Goal: Check status: Check status

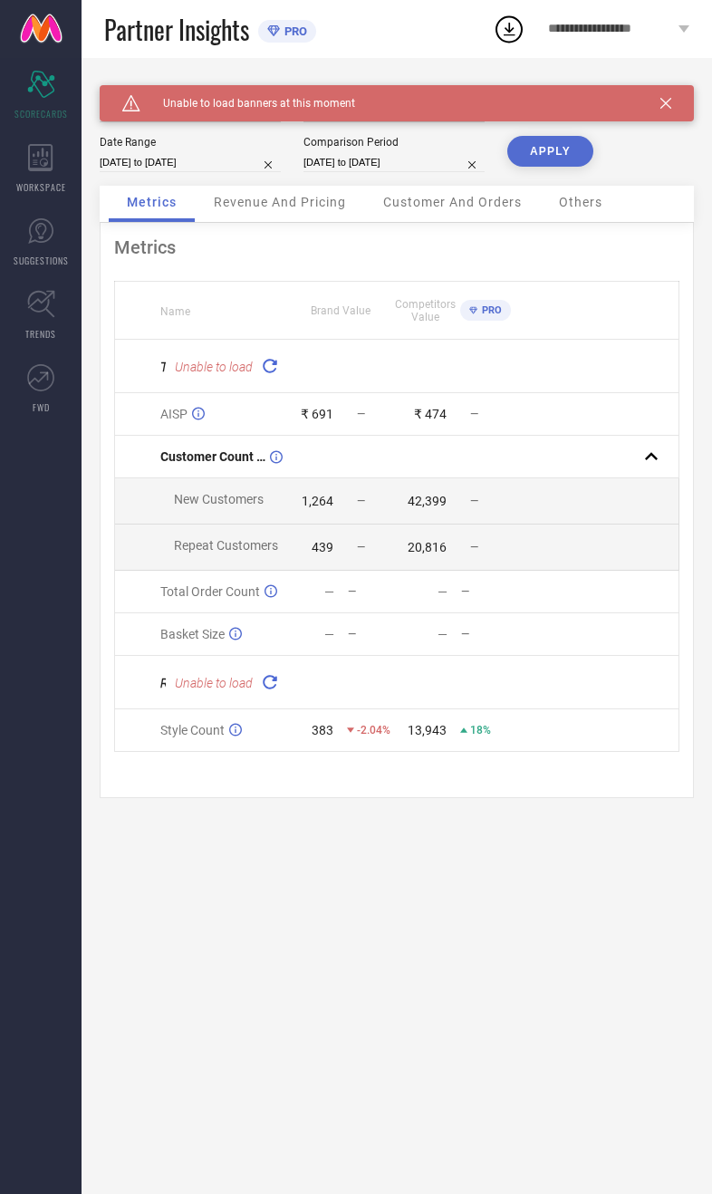
click at [688, 99] on div "Caution Created with Sketch. Unable to load banners at this moment" at bounding box center [397, 103] width 595 height 36
click at [666, 101] on icon at bounding box center [666, 103] width 11 height 11
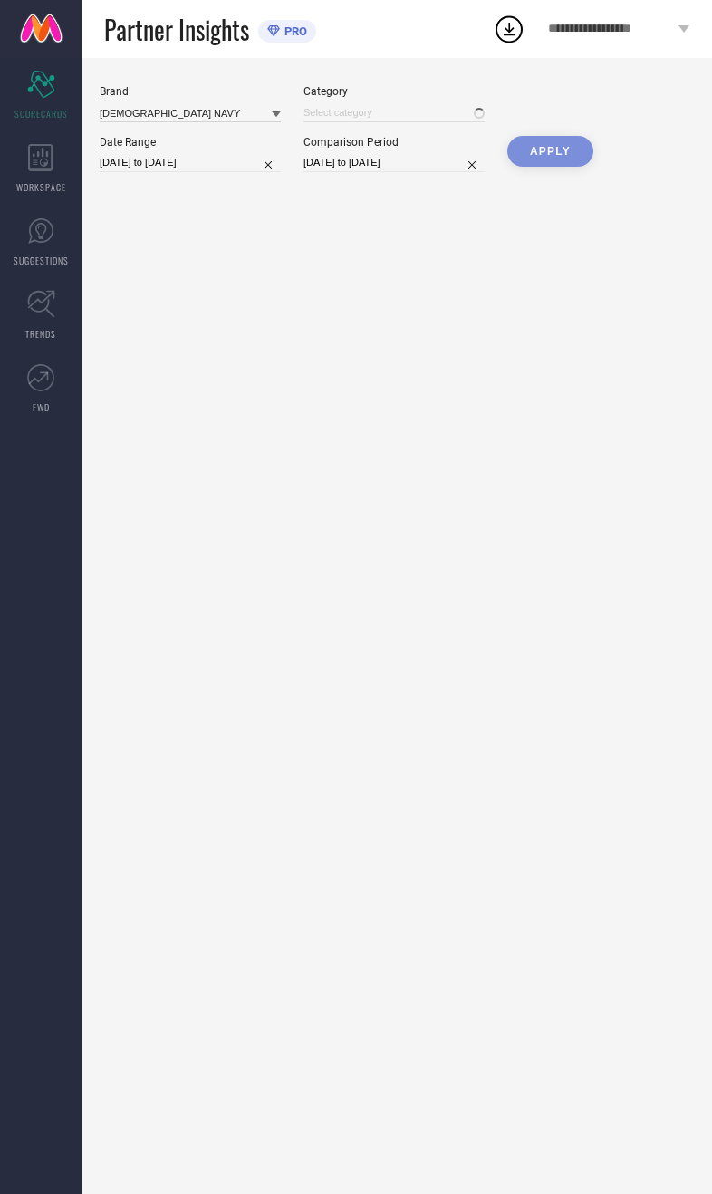
type input "All"
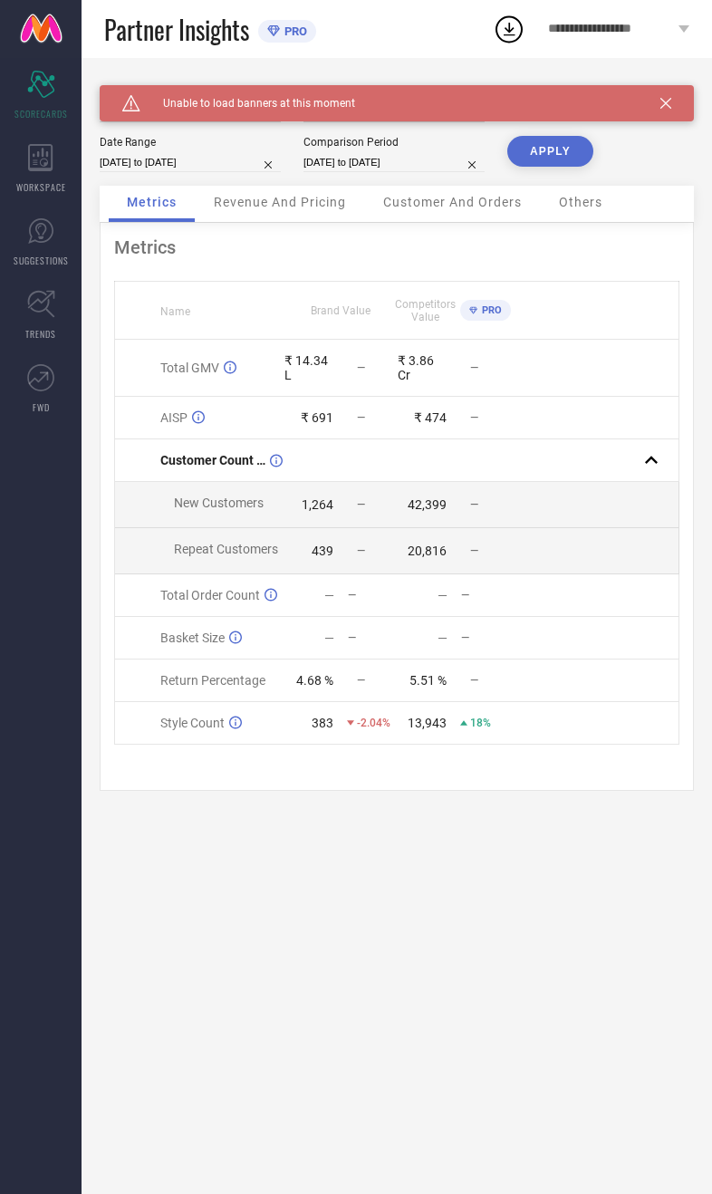
click at [686, 97] on div "Caution Created with Sketch. Unable to load banners at this moment" at bounding box center [397, 103] width 595 height 36
click at [685, 101] on div "Caution Created with Sketch. Unable to load banners at this moment" at bounding box center [397, 103] width 595 height 36
click at [662, 108] on icon at bounding box center [666, 103] width 11 height 11
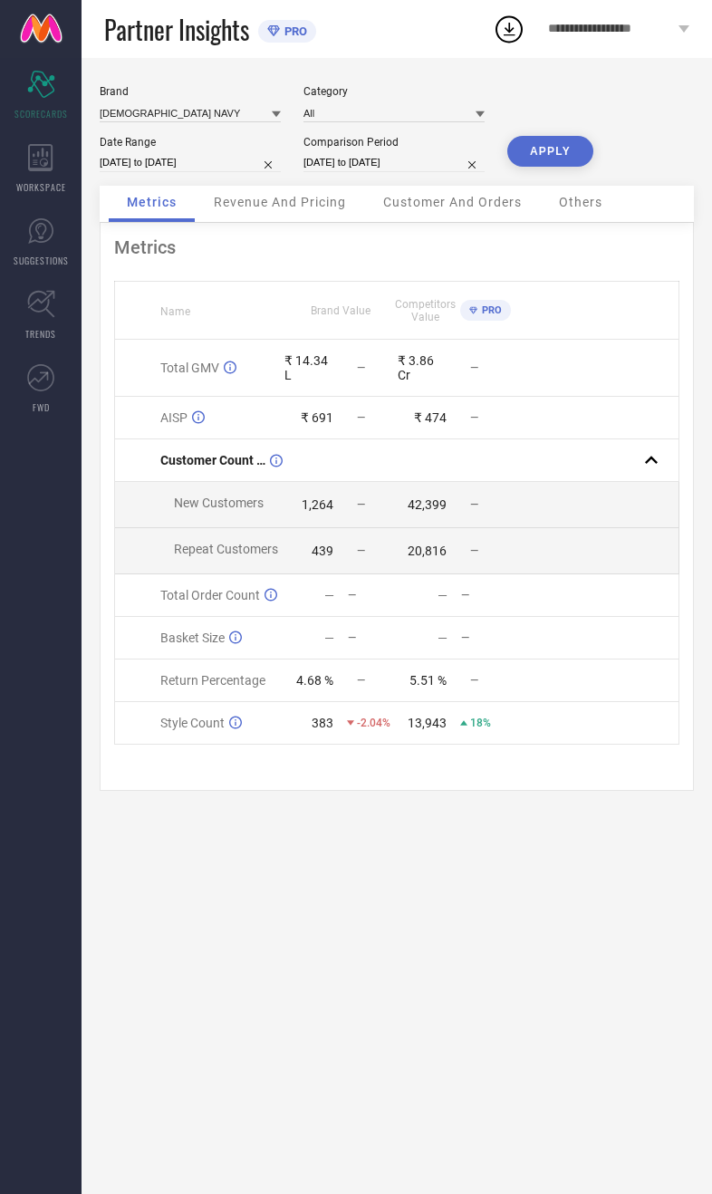
select select "9"
select select "2025"
select select "10"
select select "2025"
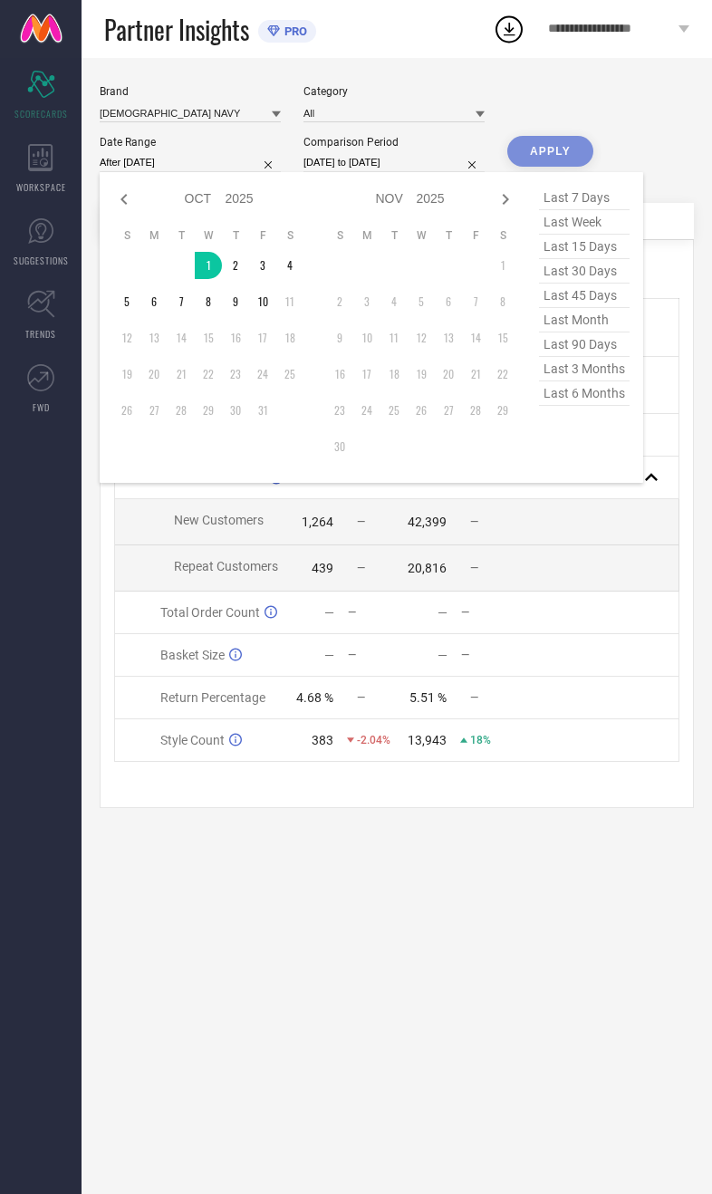
type input "[DATE] to [DATE]"
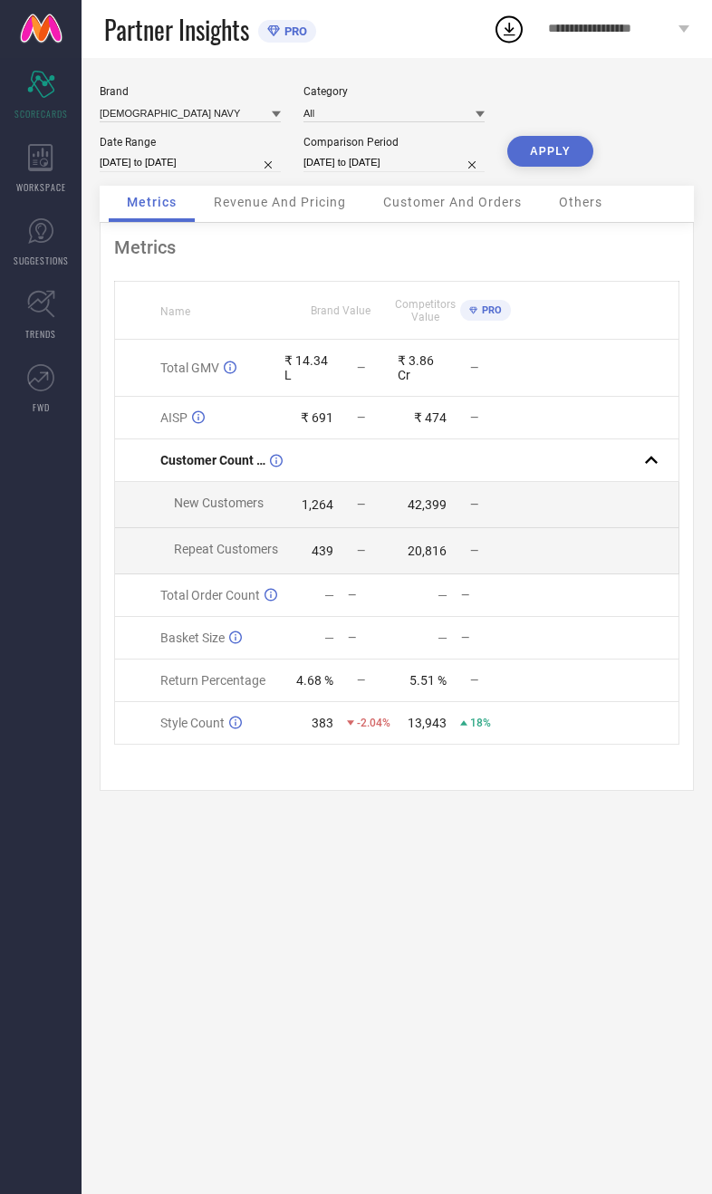
select select "9"
select select "2024"
select select "10"
select select "2024"
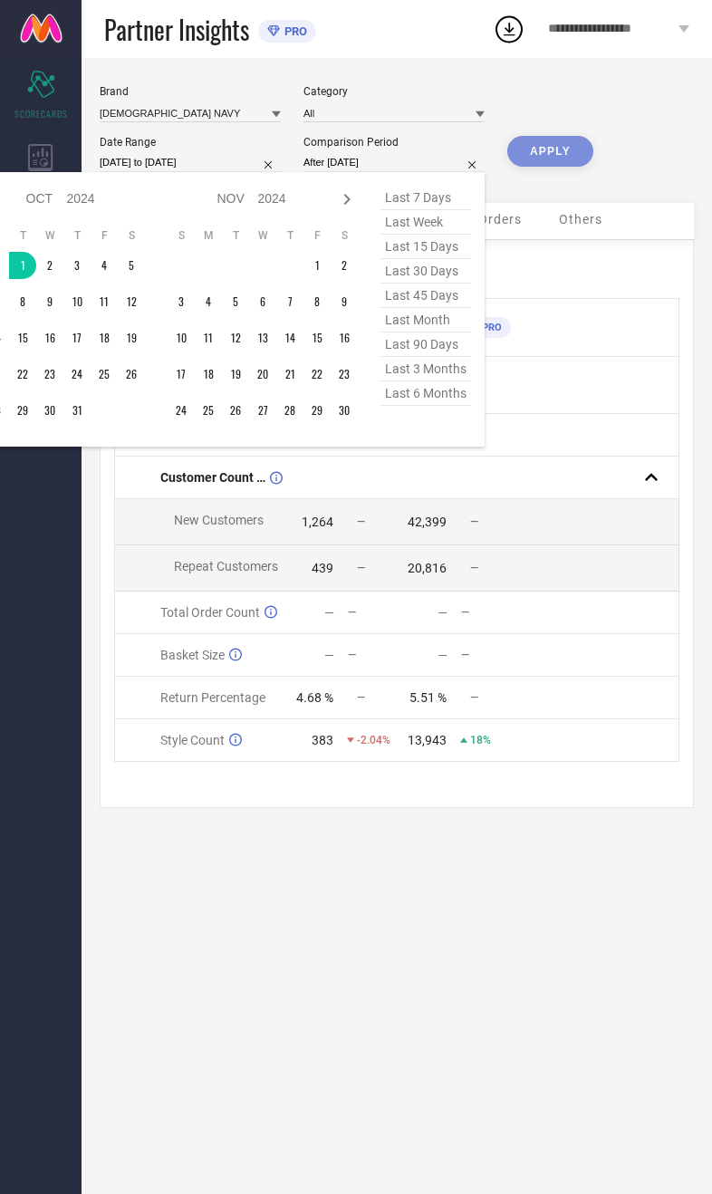
type input "[DATE] to [DATE]"
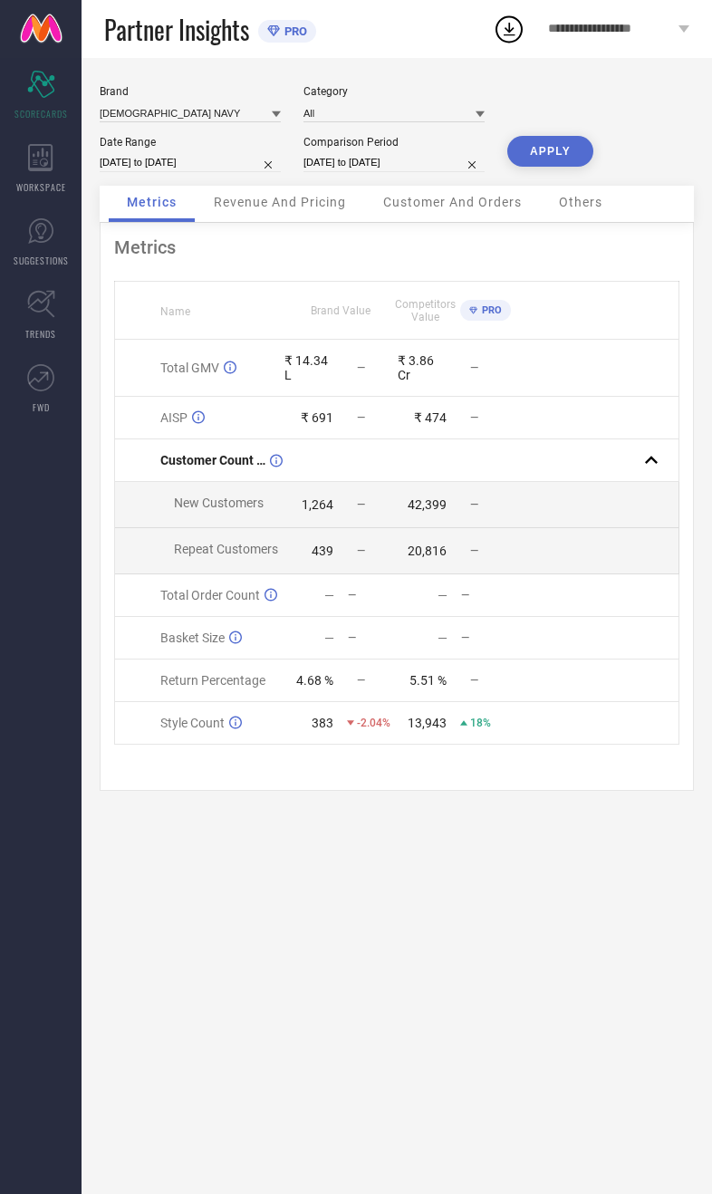
click at [582, 154] on button "APPLY" at bounding box center [551, 151] width 86 height 31
click at [179, 121] on input at bounding box center [190, 112] width 181 height 19
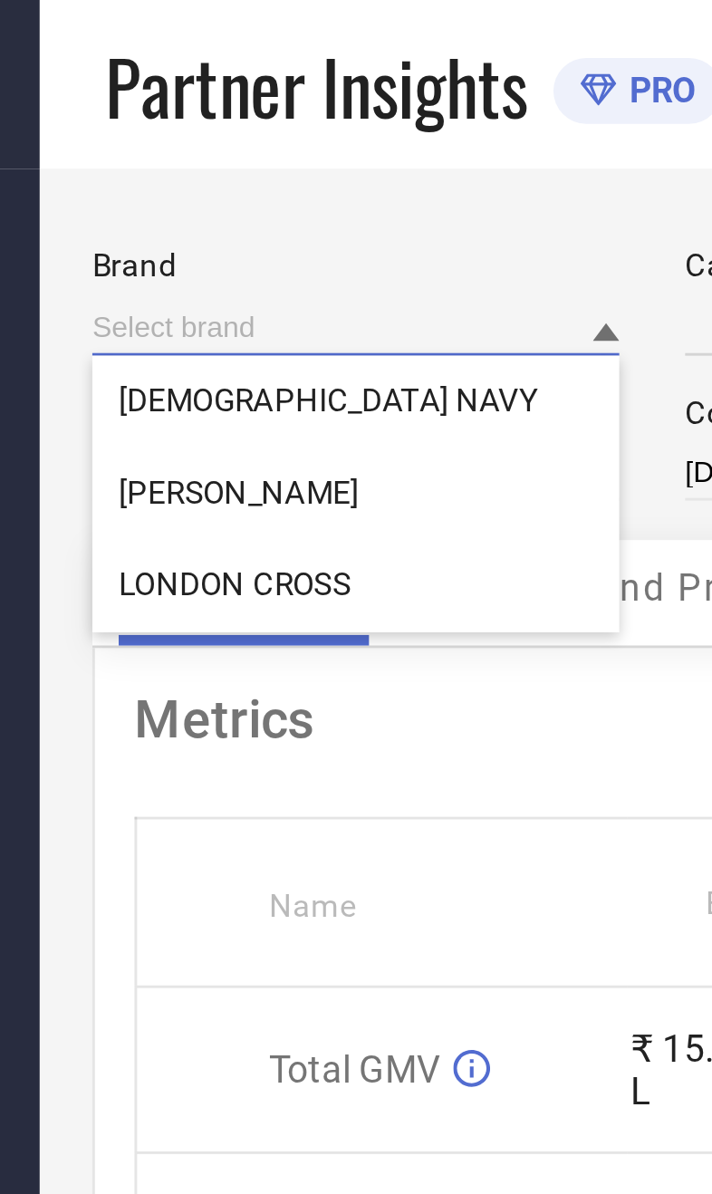
type input "All"
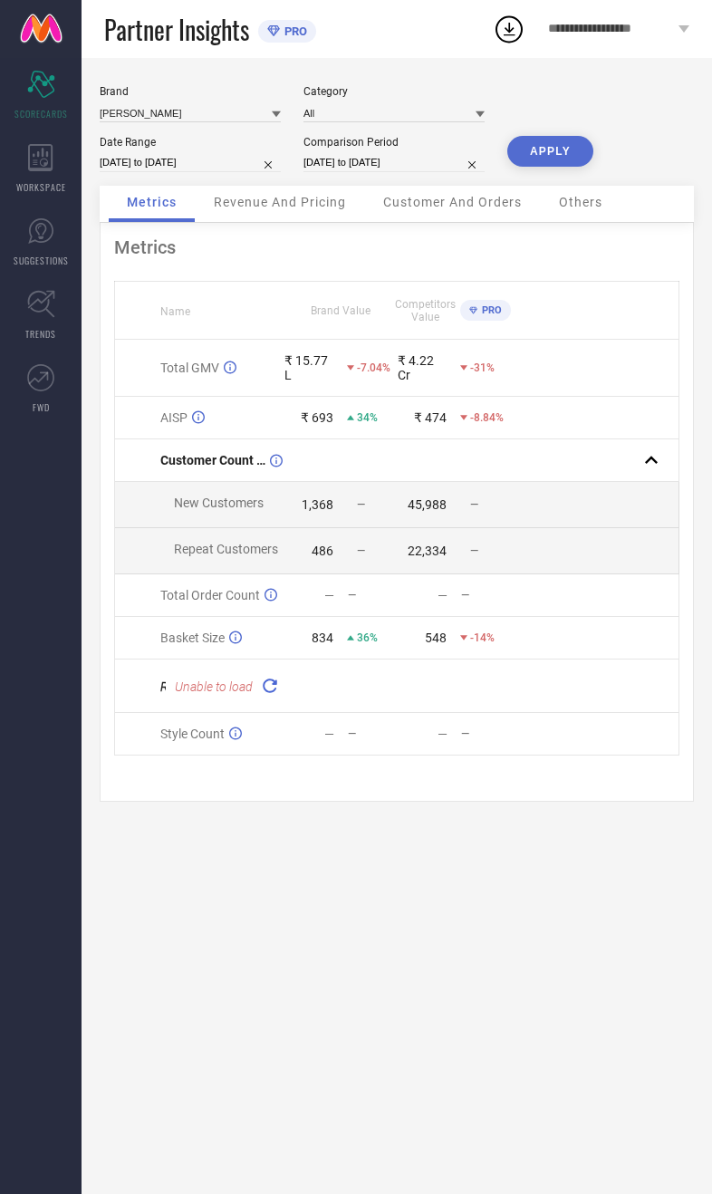
click at [568, 150] on button "APPLY" at bounding box center [551, 151] width 86 height 31
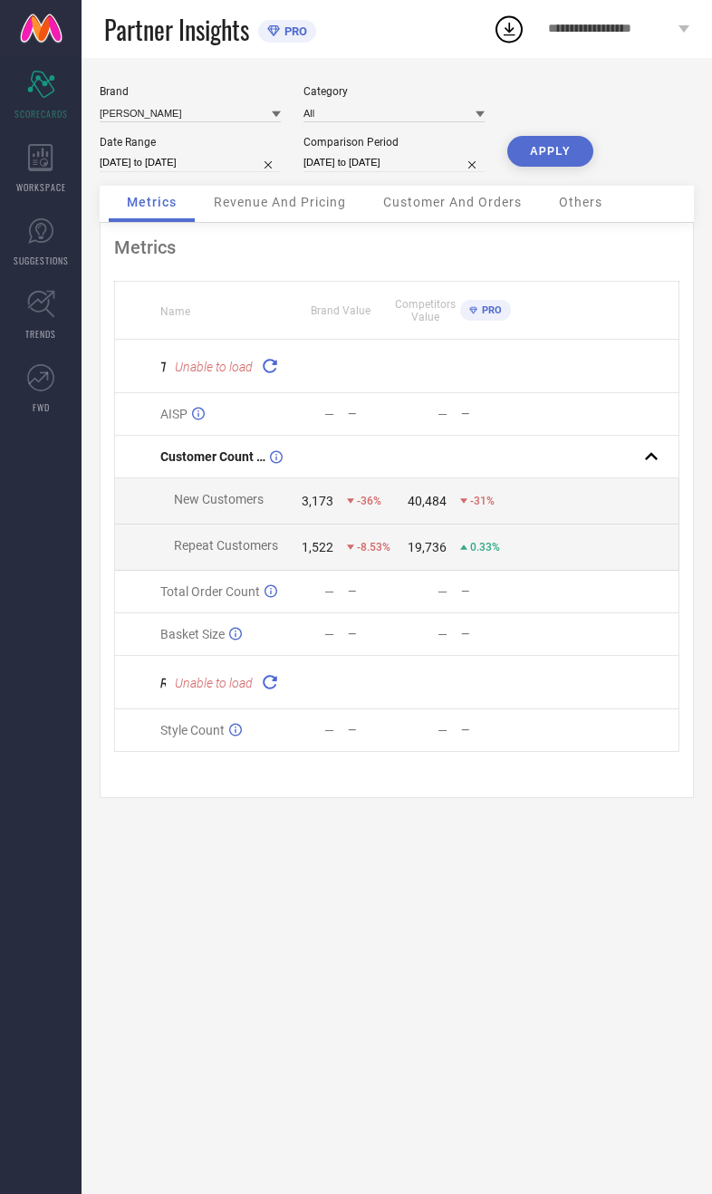
select select "9"
select select "2025"
select select "10"
select select "2025"
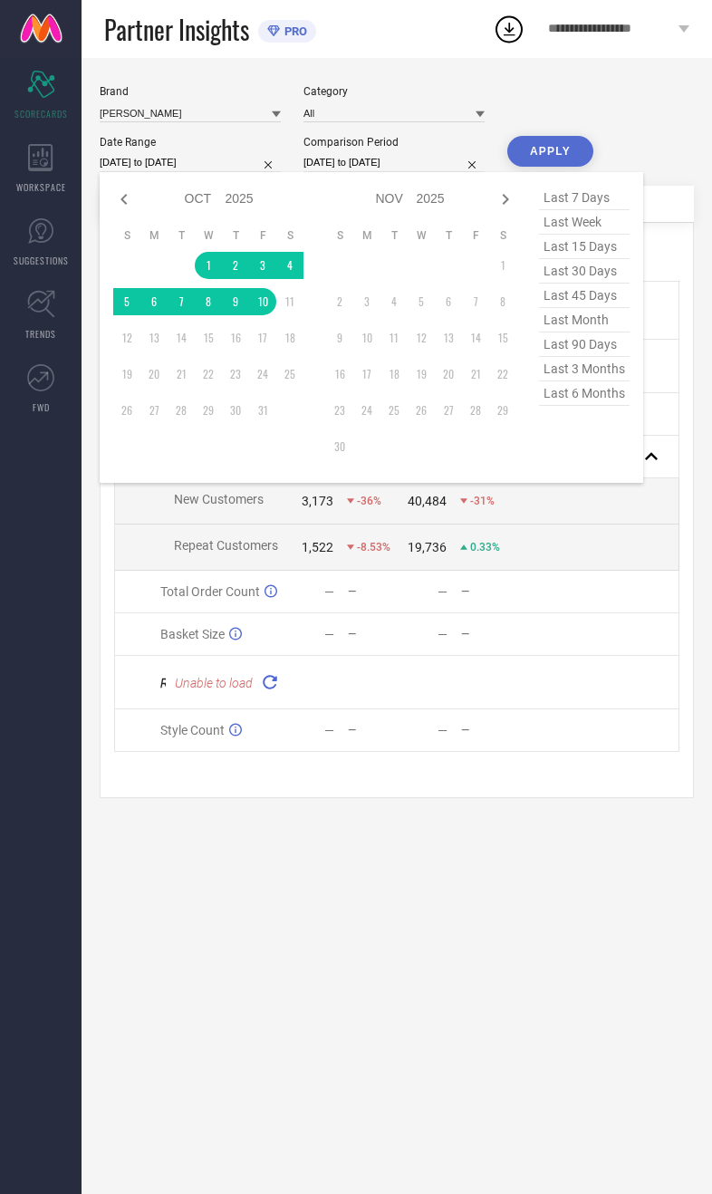
click at [360, 938] on div "[PERSON_NAME] Category All Date Range [DATE] to [DATE] Jan Feb Mar Apr May Jun …" at bounding box center [397, 626] width 631 height 1136
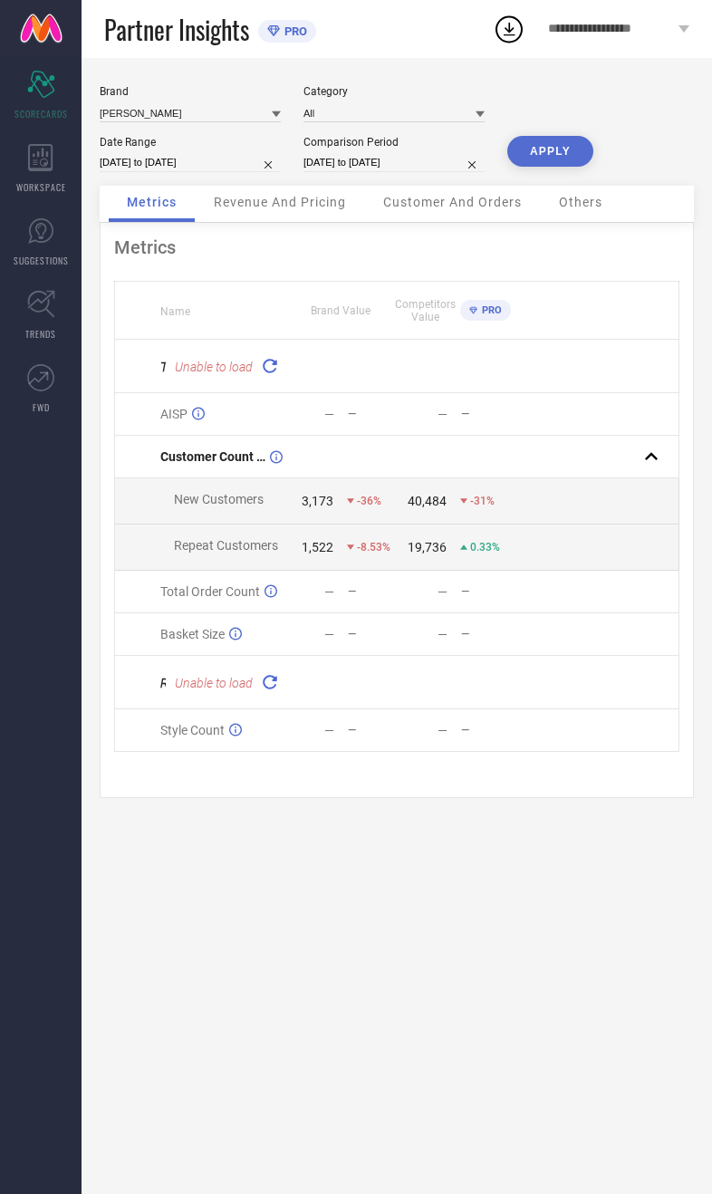
select select "9"
select select "2025"
select select "10"
select select "2025"
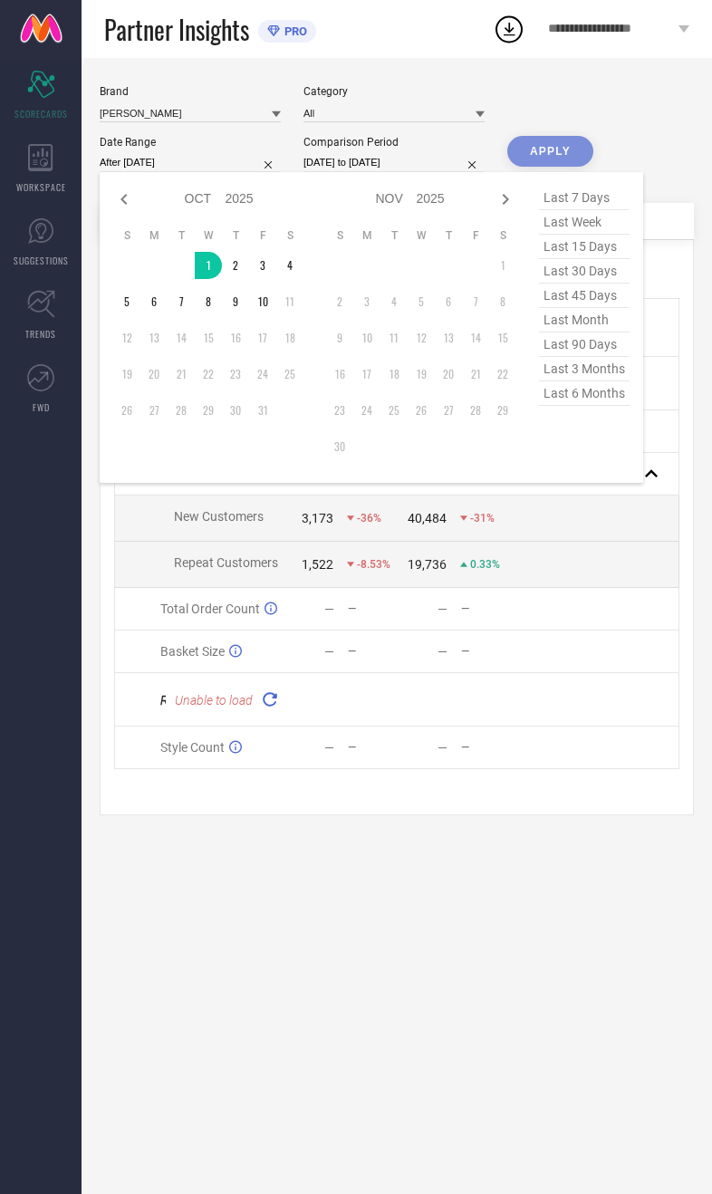
type input "[DATE] to [DATE]"
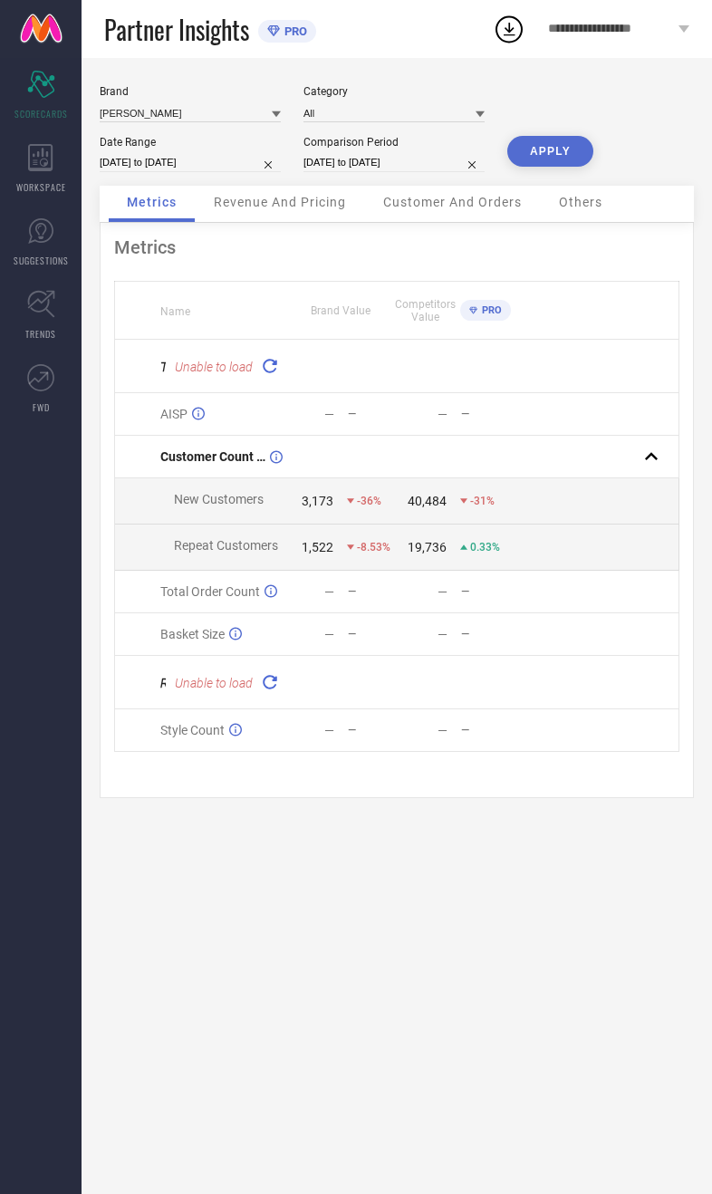
select select "9"
select select "2024"
select select "10"
select select "2024"
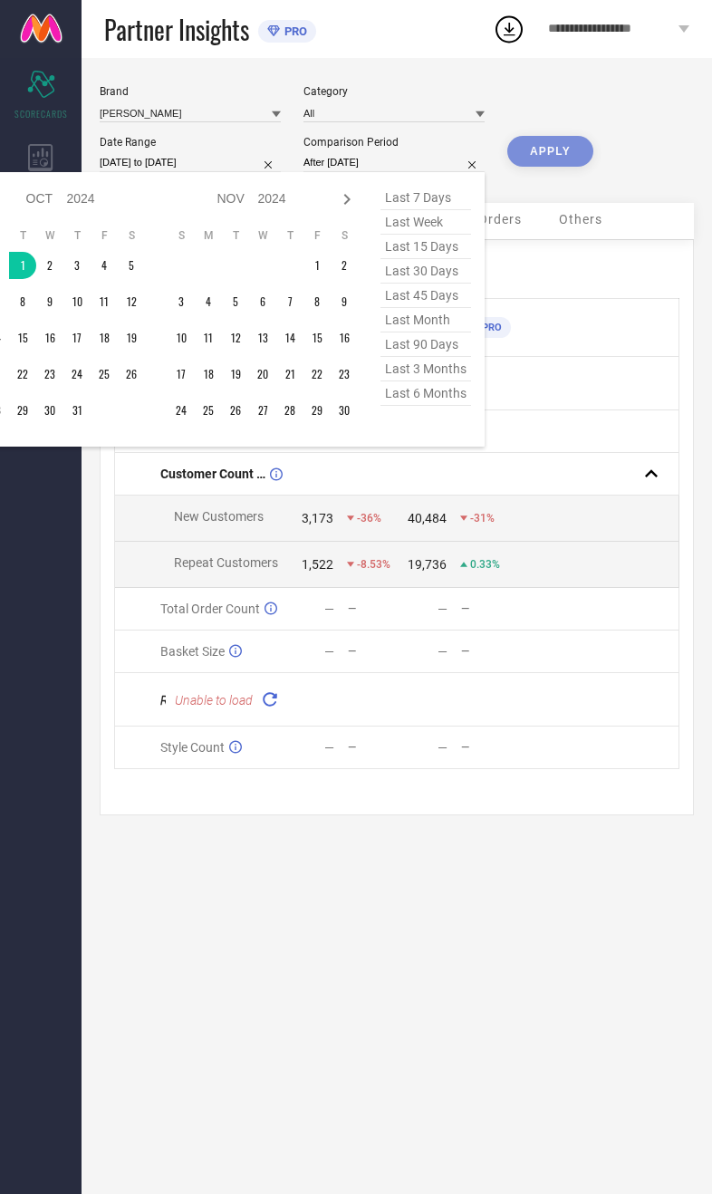
type input "[DATE] to [DATE]"
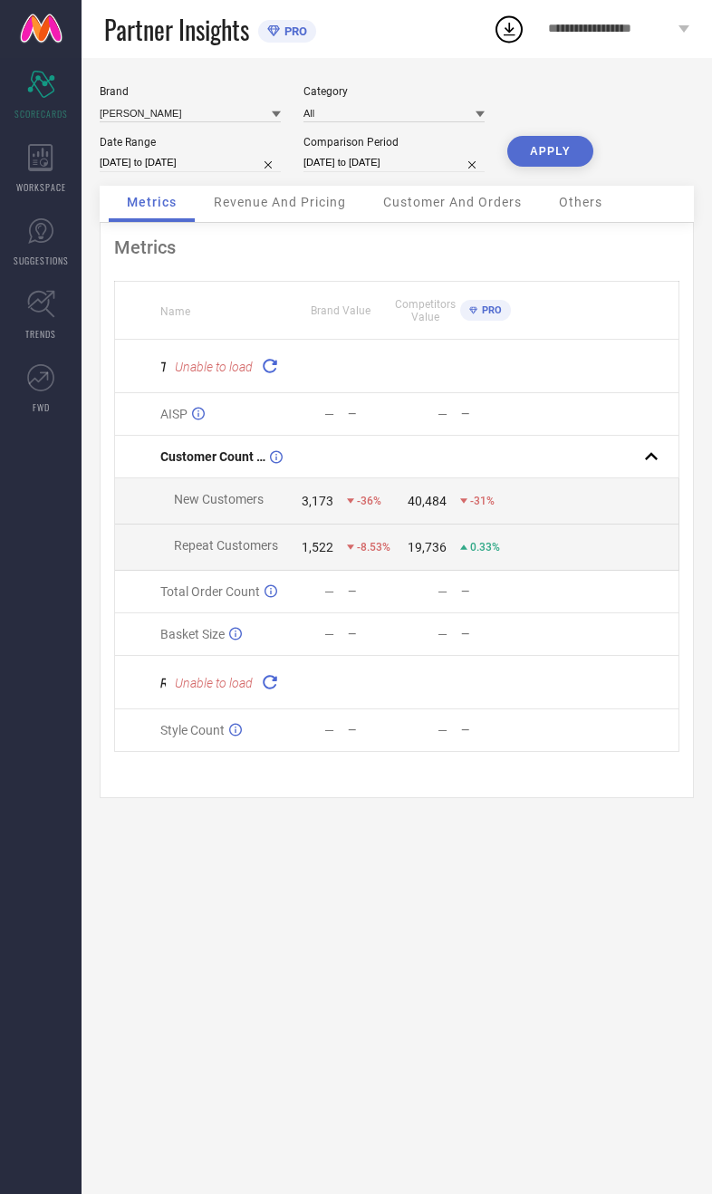
click at [568, 152] on button "APPLY" at bounding box center [551, 151] width 86 height 31
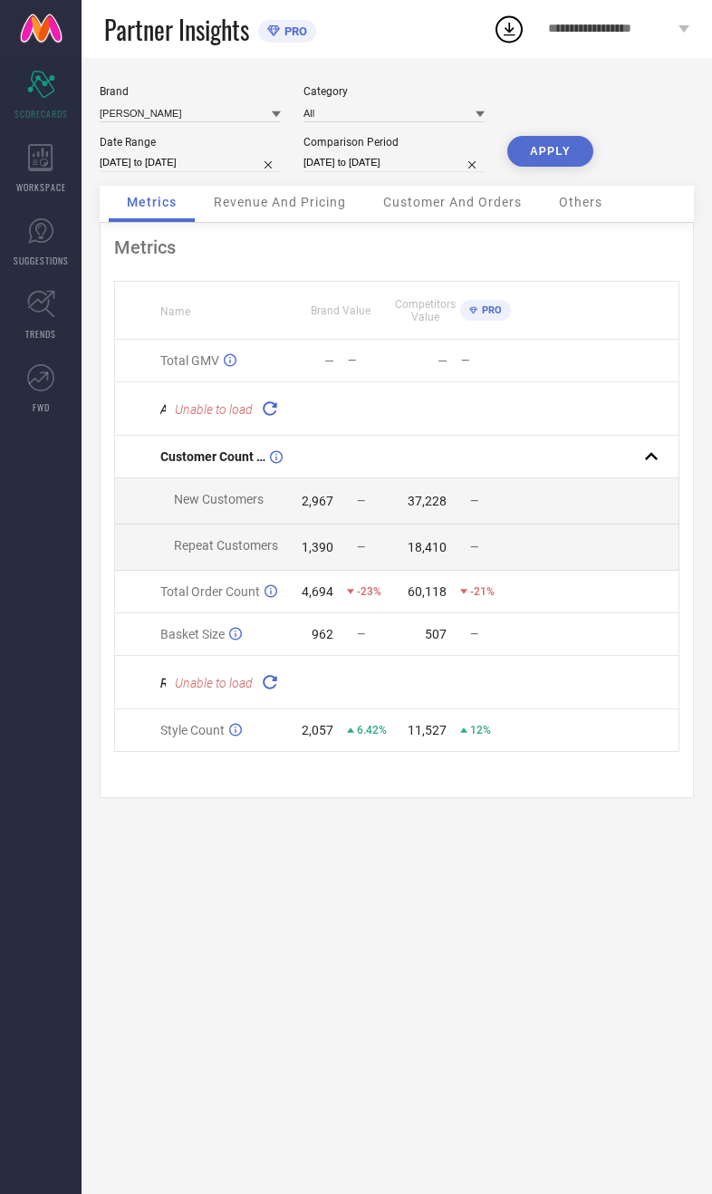
click at [285, 209] on span "Revenue And Pricing" at bounding box center [280, 202] width 132 height 15
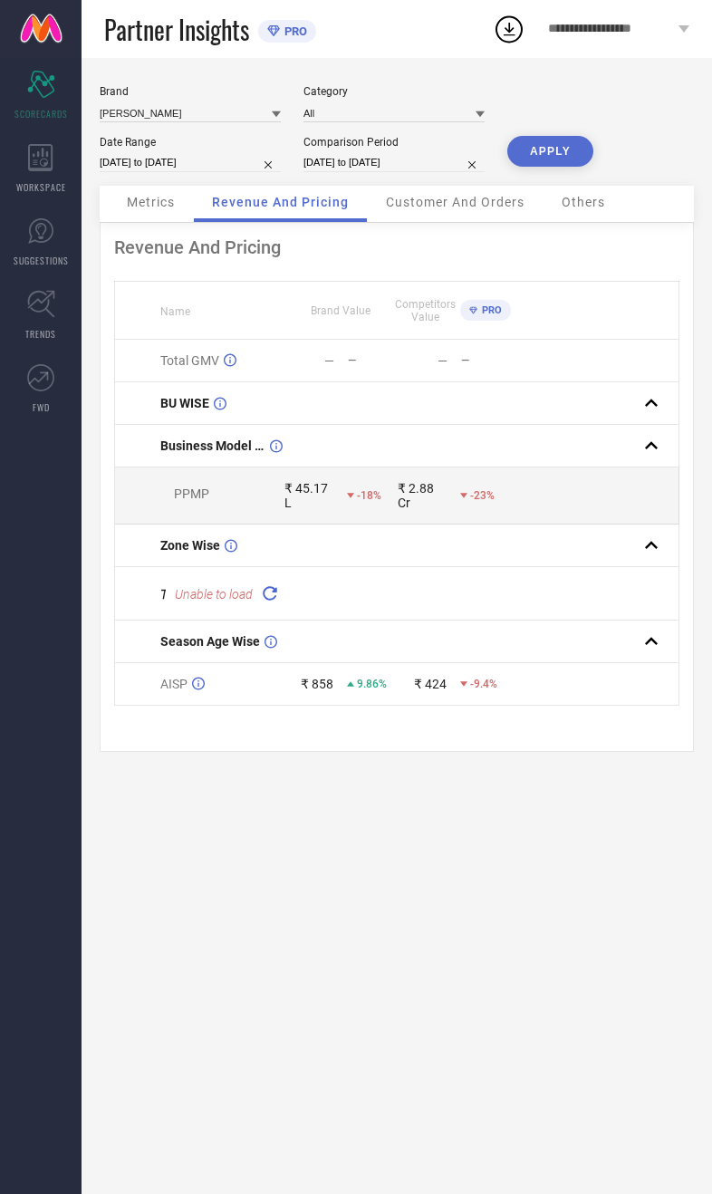
select select "9"
select select "2025"
select select "10"
select select "2025"
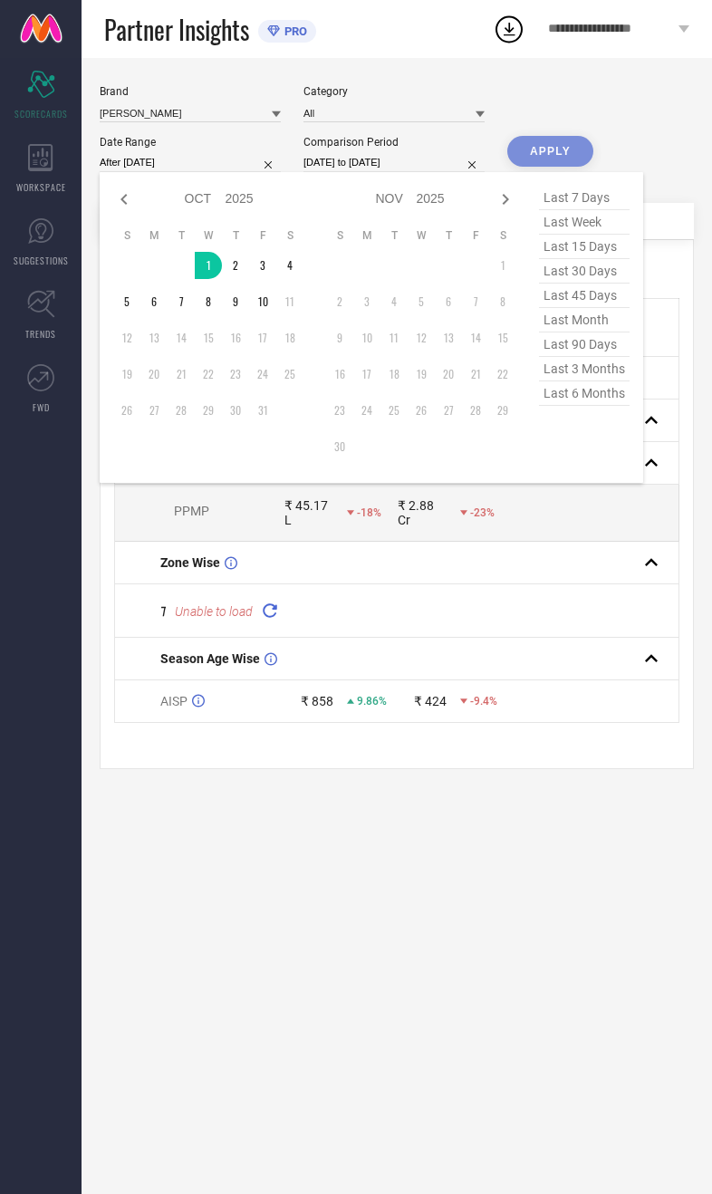
type input "[DATE] to [DATE]"
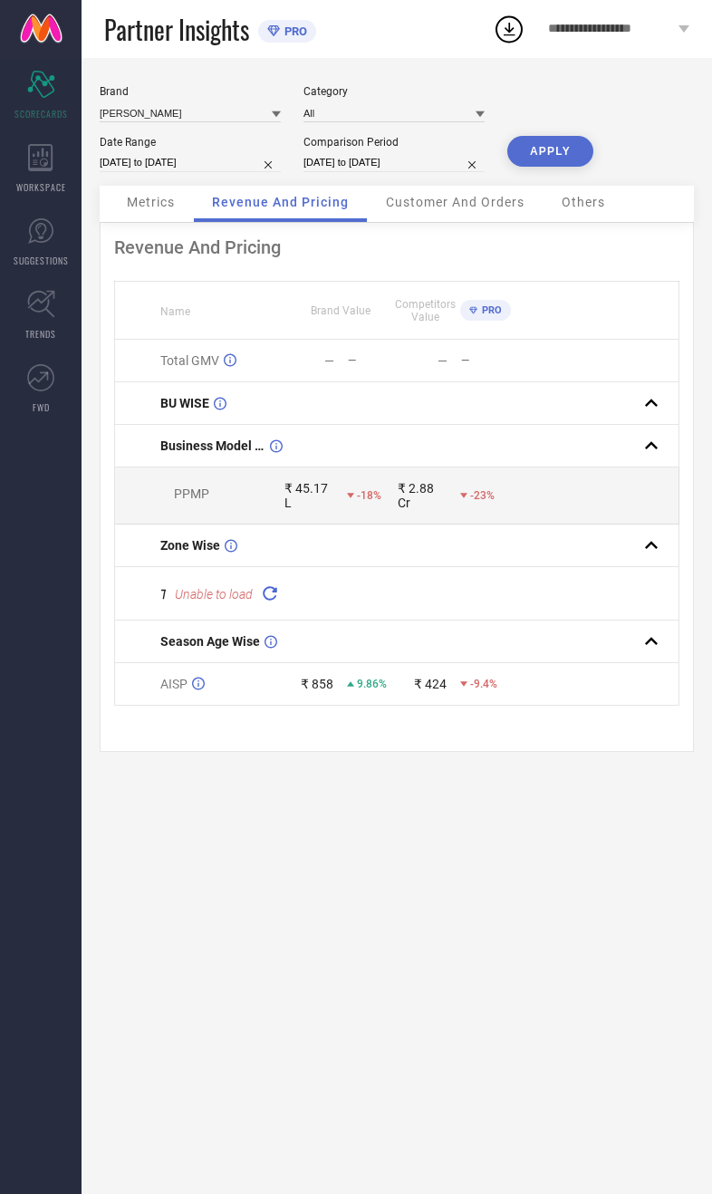
select select "9"
select select "2024"
select select "10"
select select "2024"
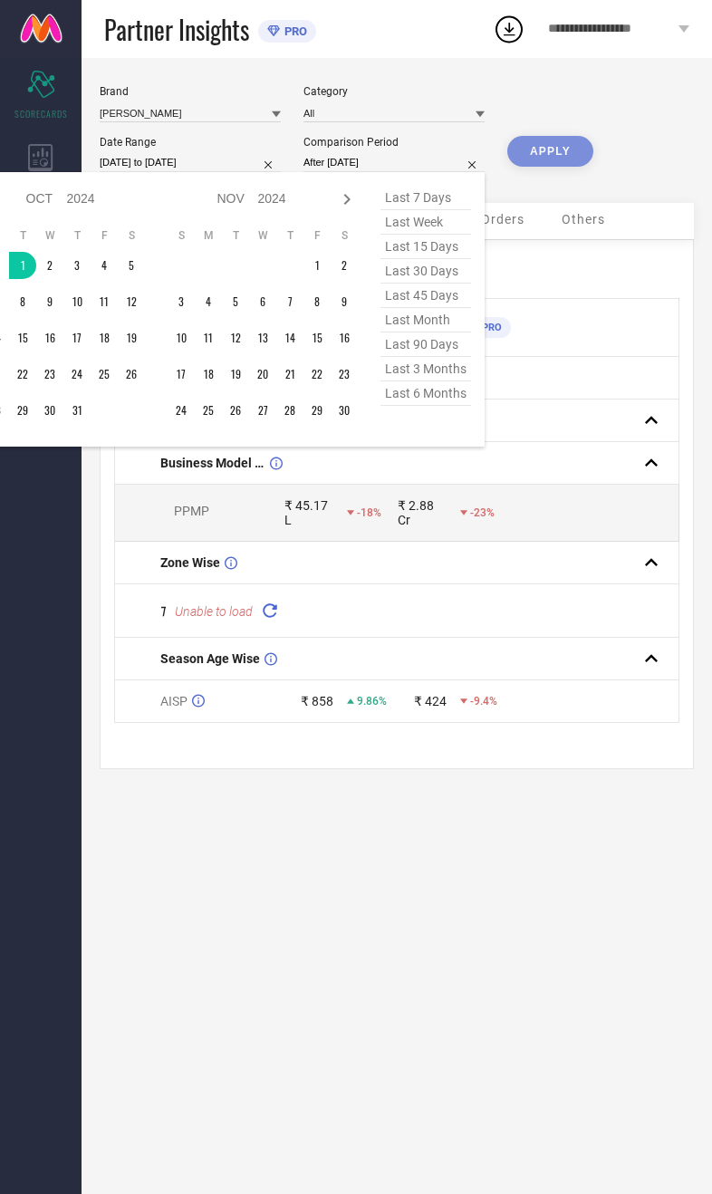
type input "[DATE] to [DATE]"
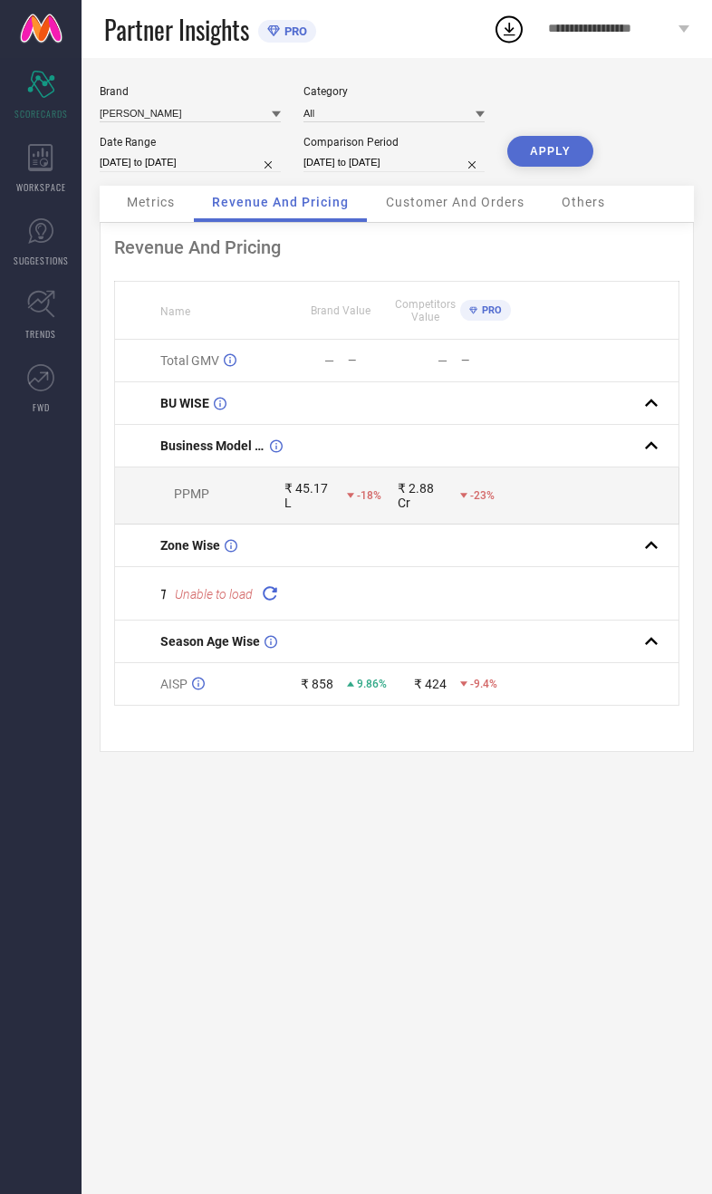
click at [562, 150] on button "APPLY" at bounding box center [551, 151] width 86 height 31
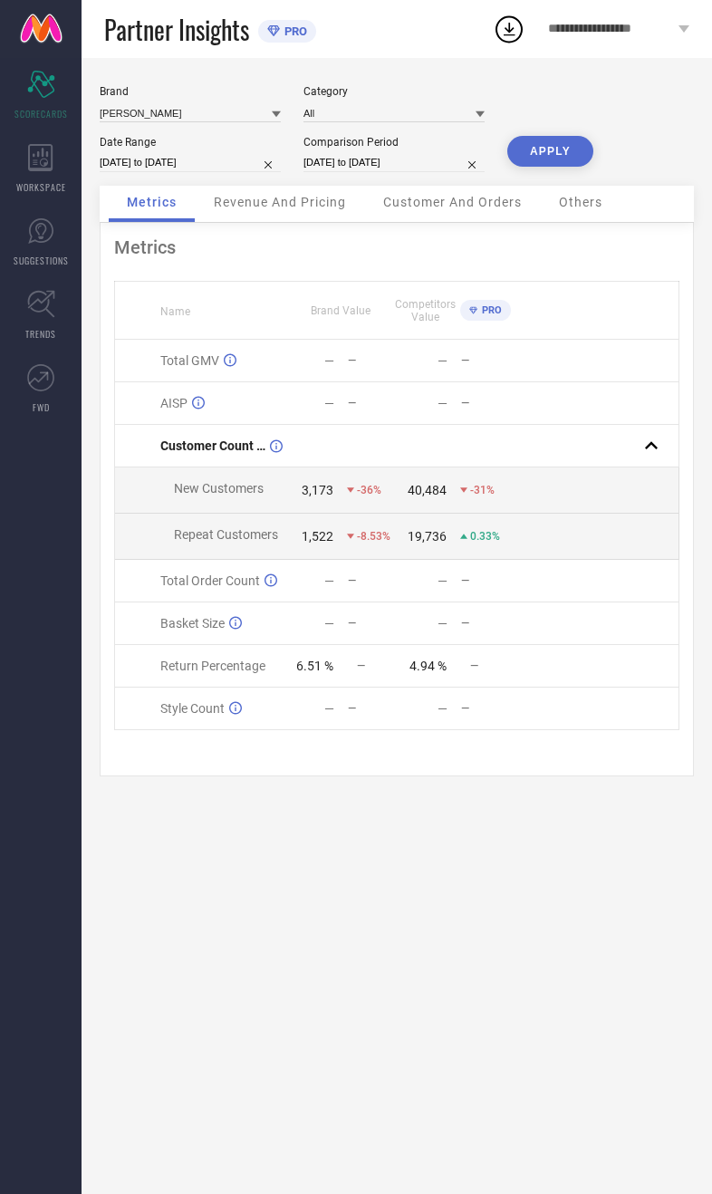
click at [305, 220] on div "Revenue And Pricing" at bounding box center [280, 204] width 169 height 36
